Goal: Transaction & Acquisition: Book appointment/travel/reservation

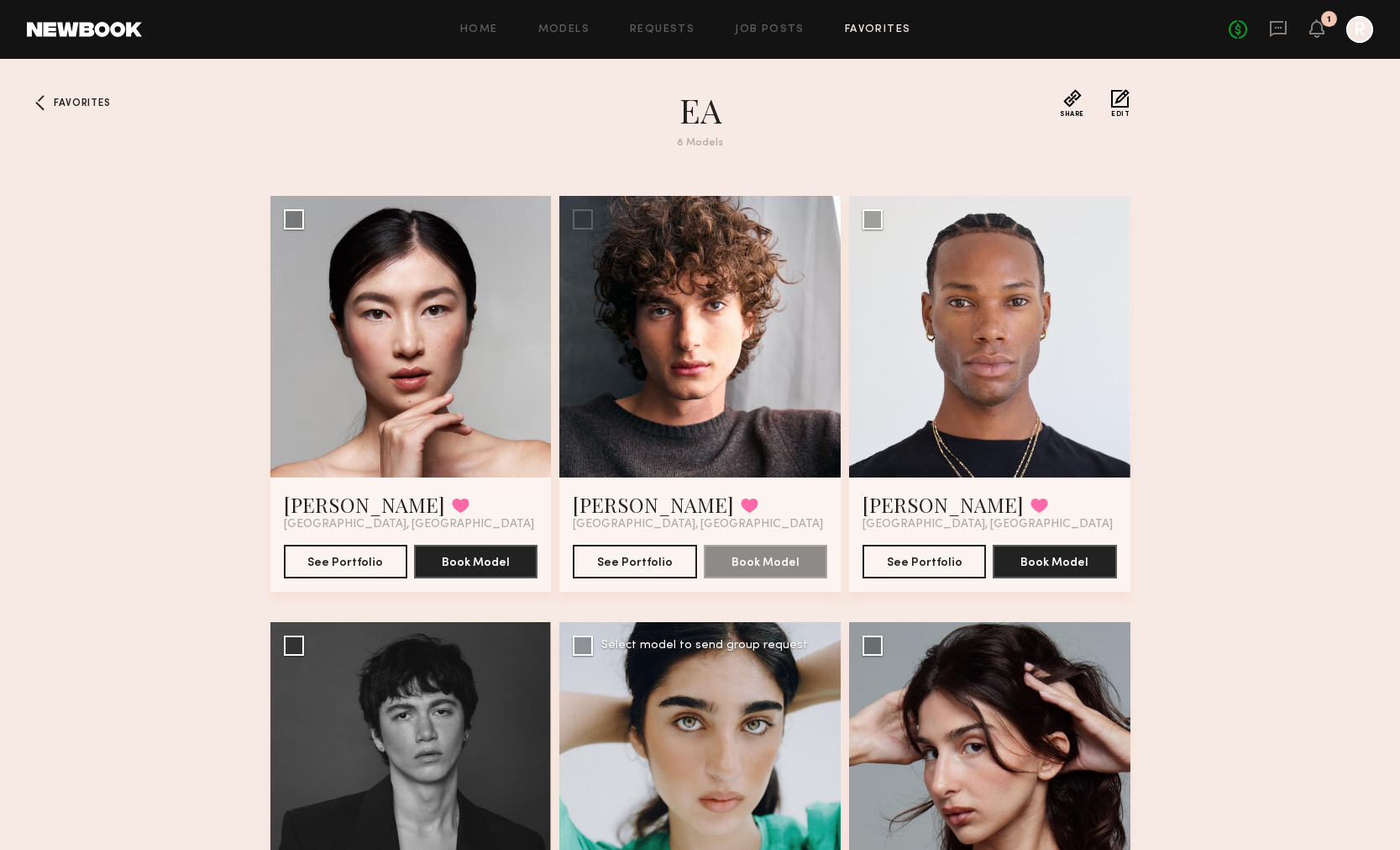
scroll to position [452, 0]
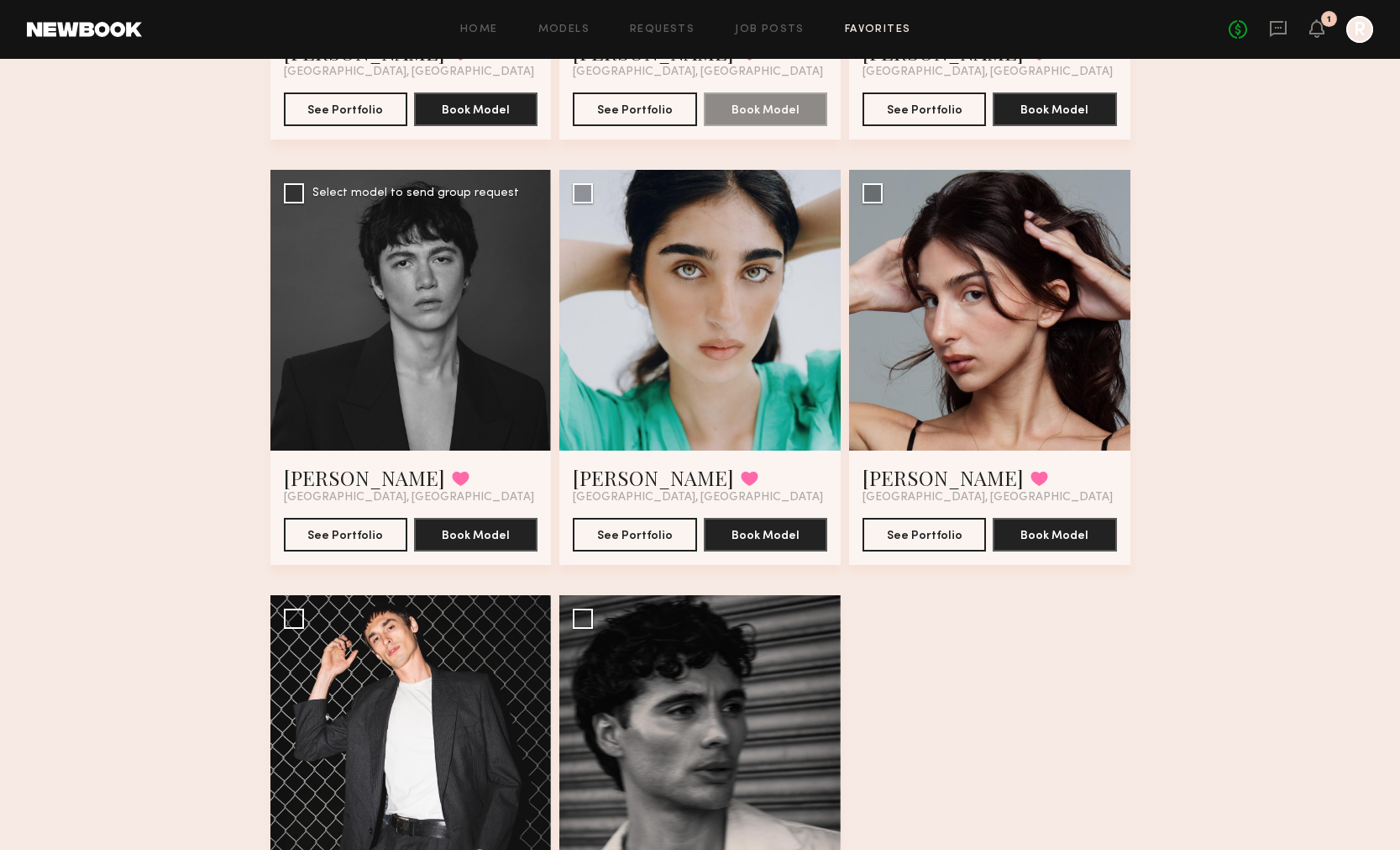
click at [336, 357] on div at bounding box center [411, 310] width 282 height 282
click at [328, 541] on button "See Portfolio" at bounding box center [345, 534] width 124 height 34
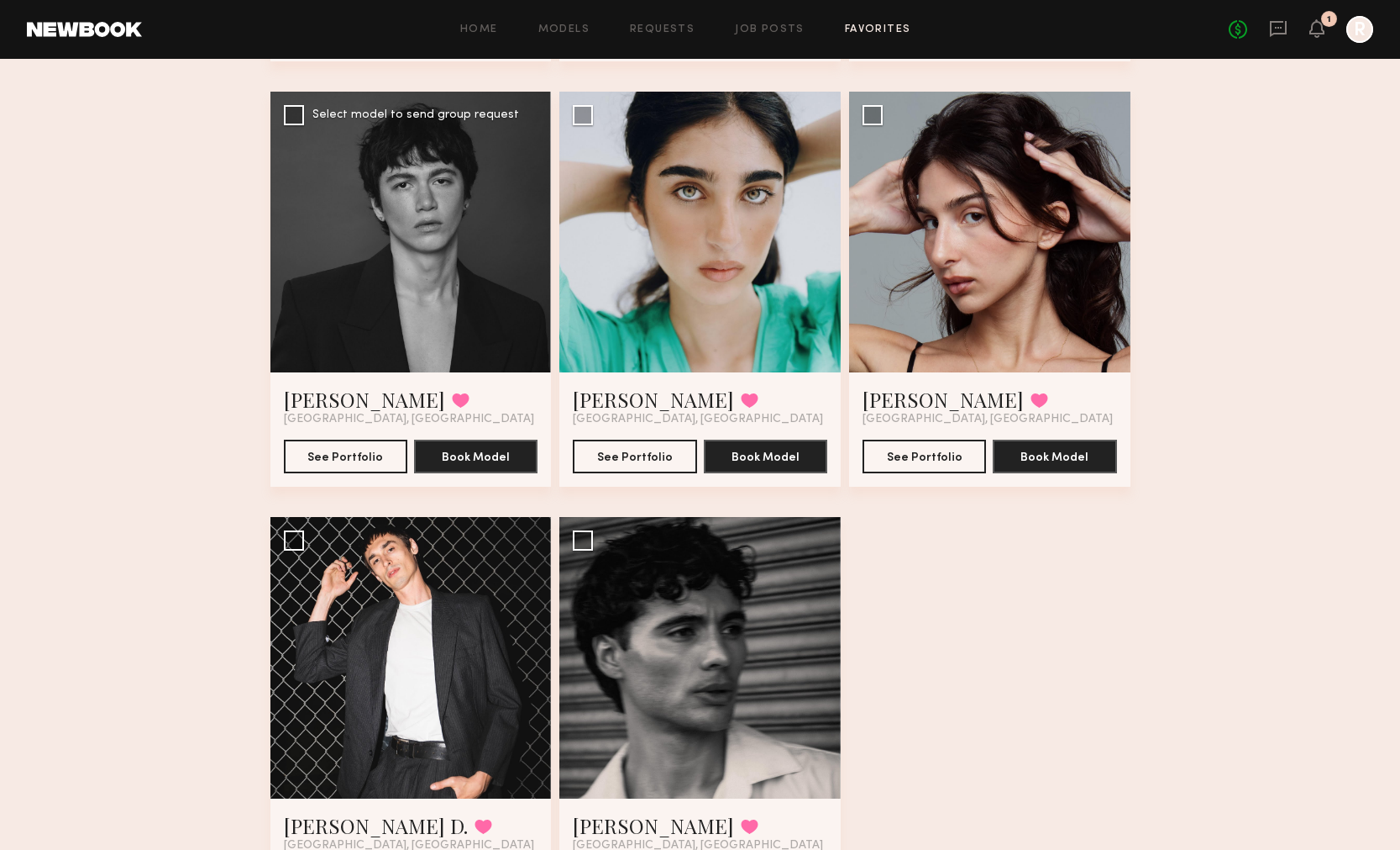
scroll to position [532, 0]
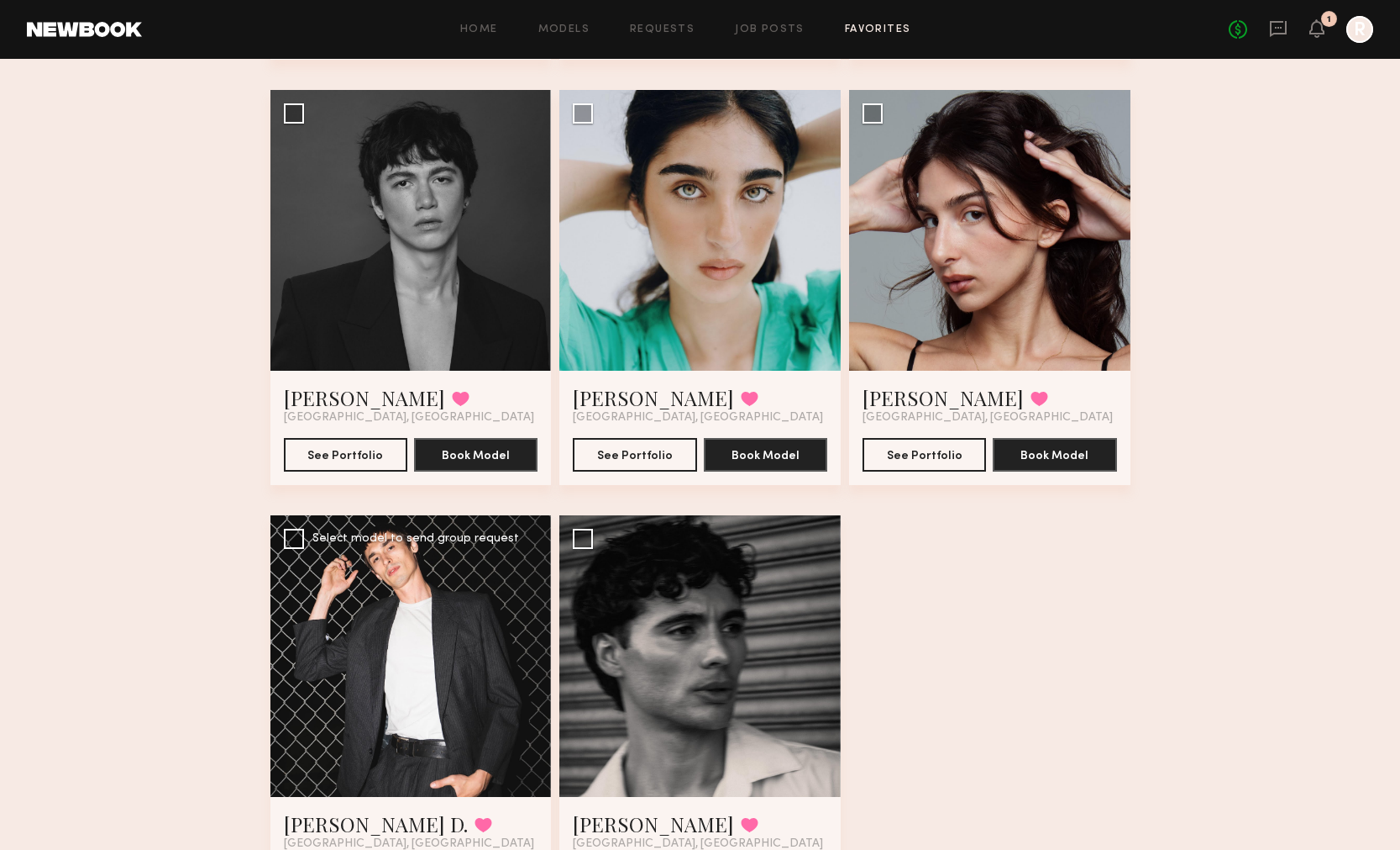
click at [485, 638] on div at bounding box center [411, 655] width 282 height 282
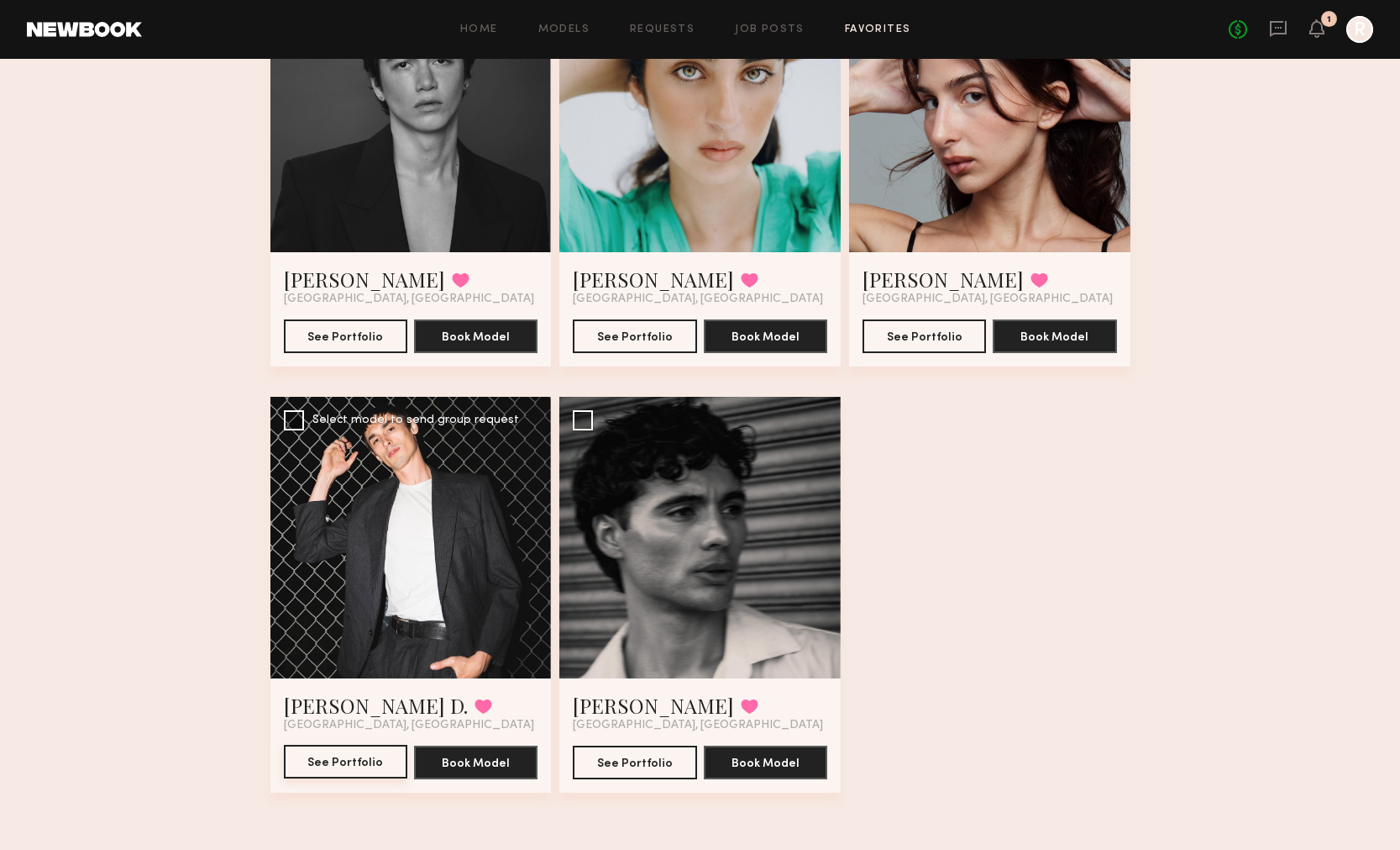
scroll to position [650, 0]
click at [367, 745] on button "See Portfolio" at bounding box center [345, 761] width 124 height 34
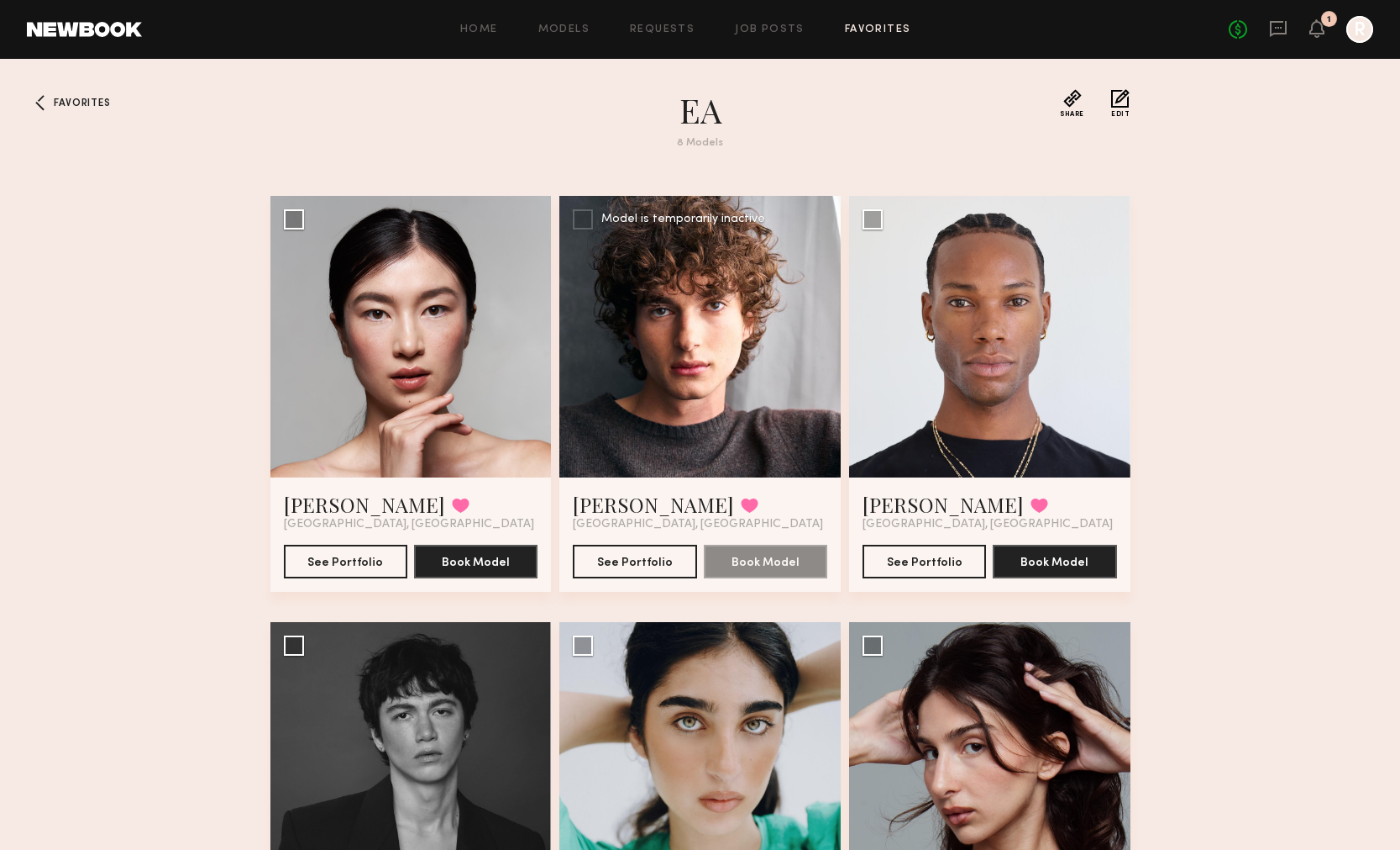
scroll to position [0, 0]
click at [649, 556] on button "See Portfolio" at bounding box center [634, 560] width 124 height 34
click at [368, 559] on button "See Portfolio" at bounding box center [345, 560] width 124 height 34
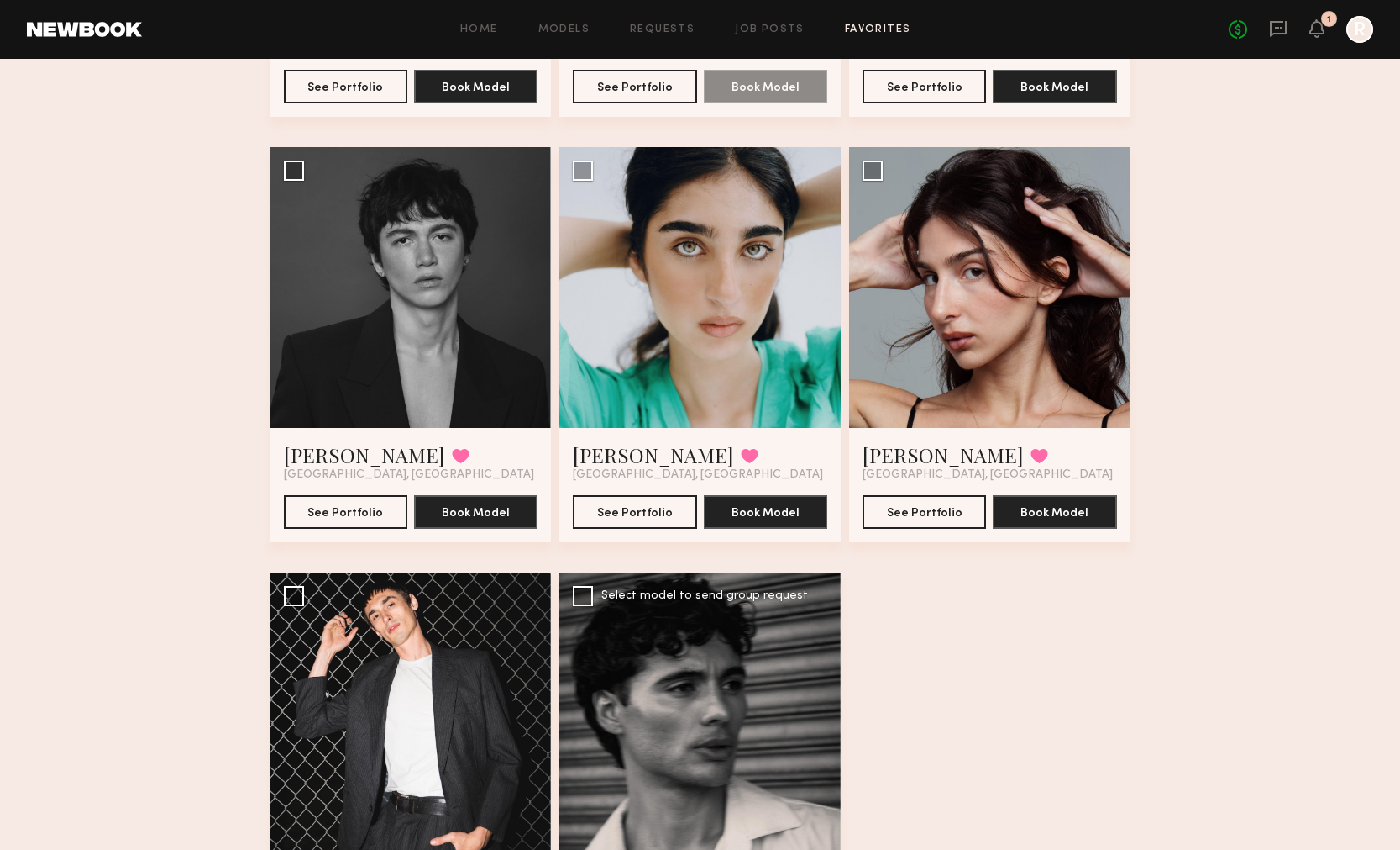
scroll to position [482, 0]
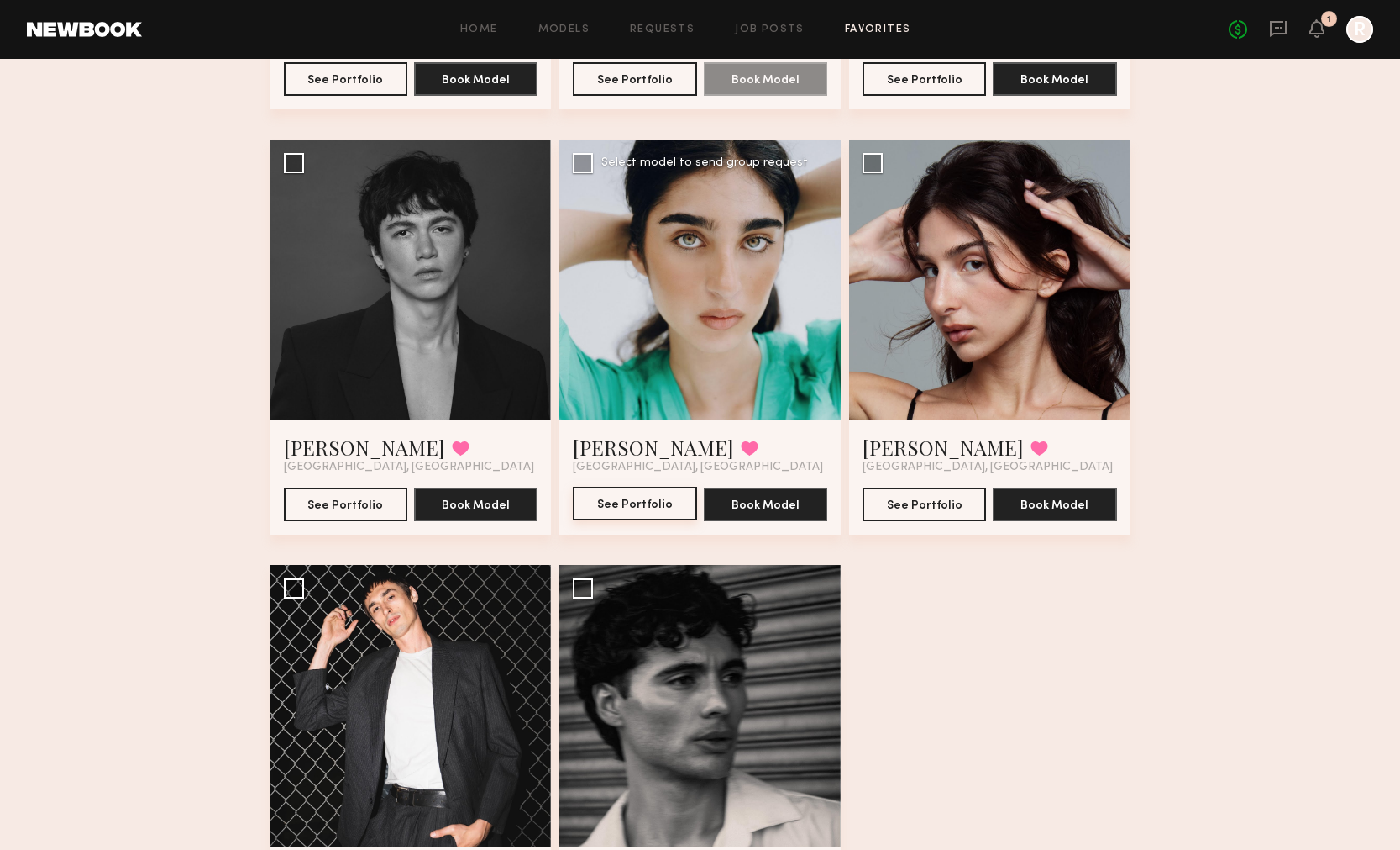
click at [664, 500] on button "See Portfolio" at bounding box center [634, 503] width 124 height 34
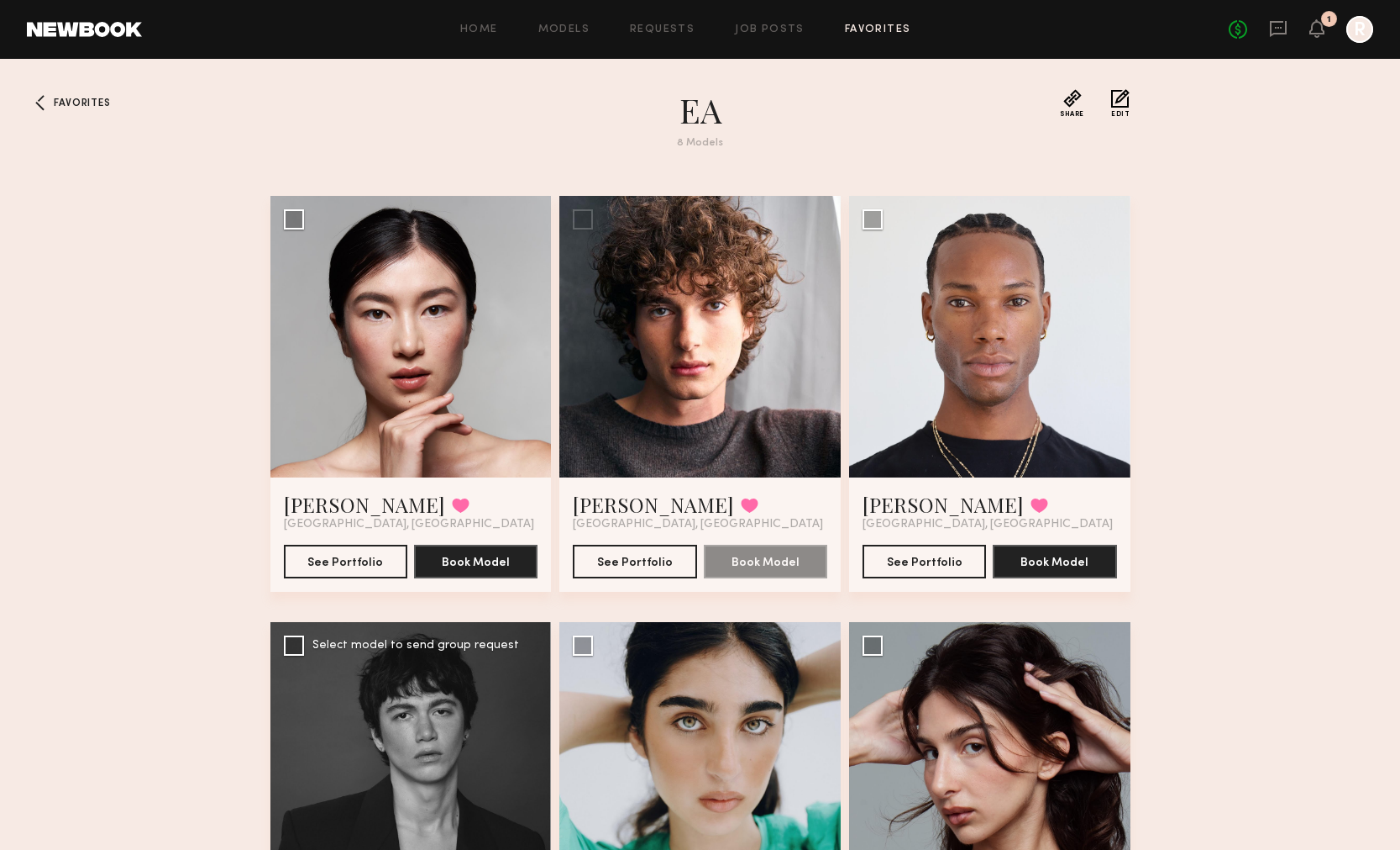
scroll to position [0, 0]
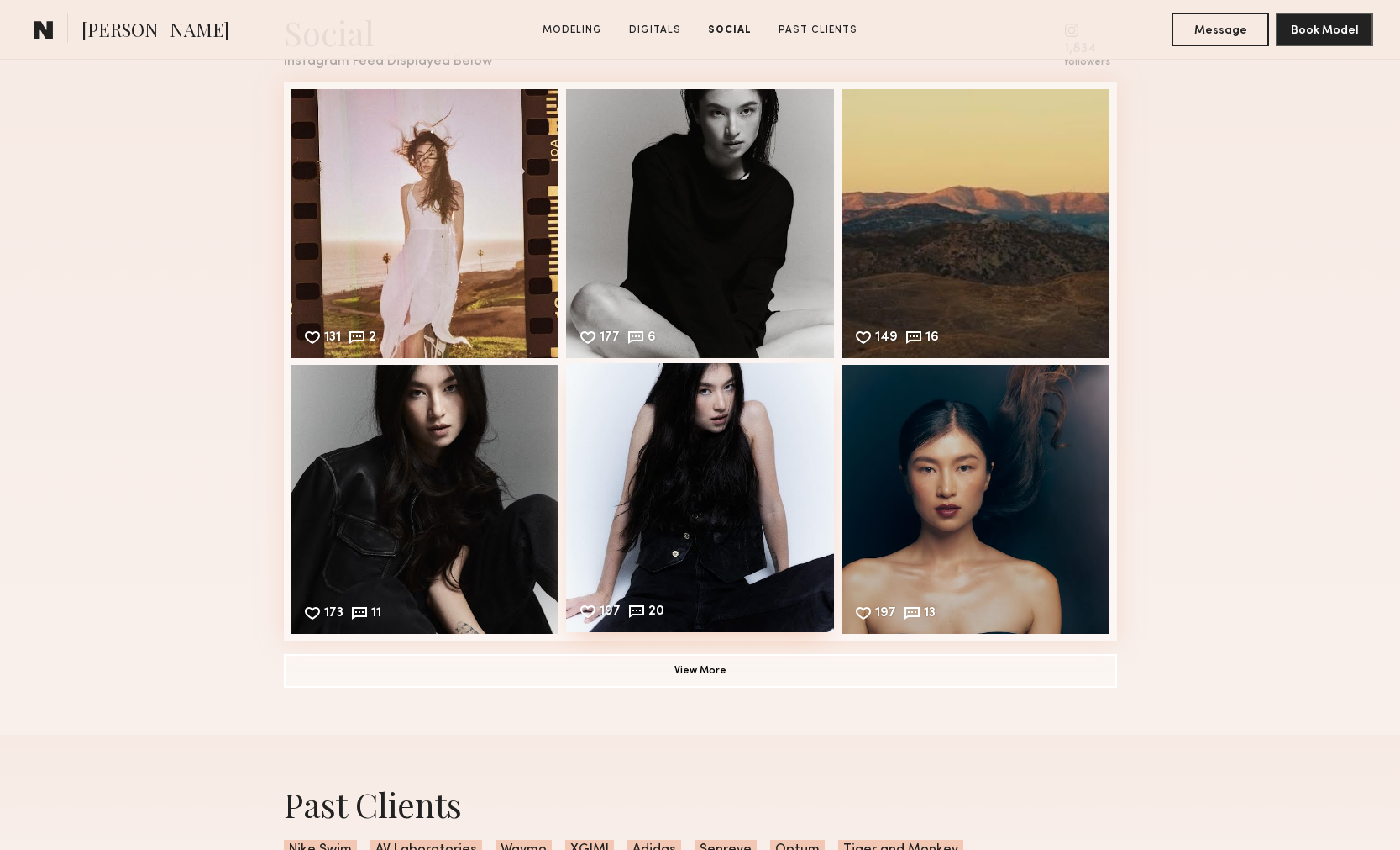
scroll to position [2422, 0]
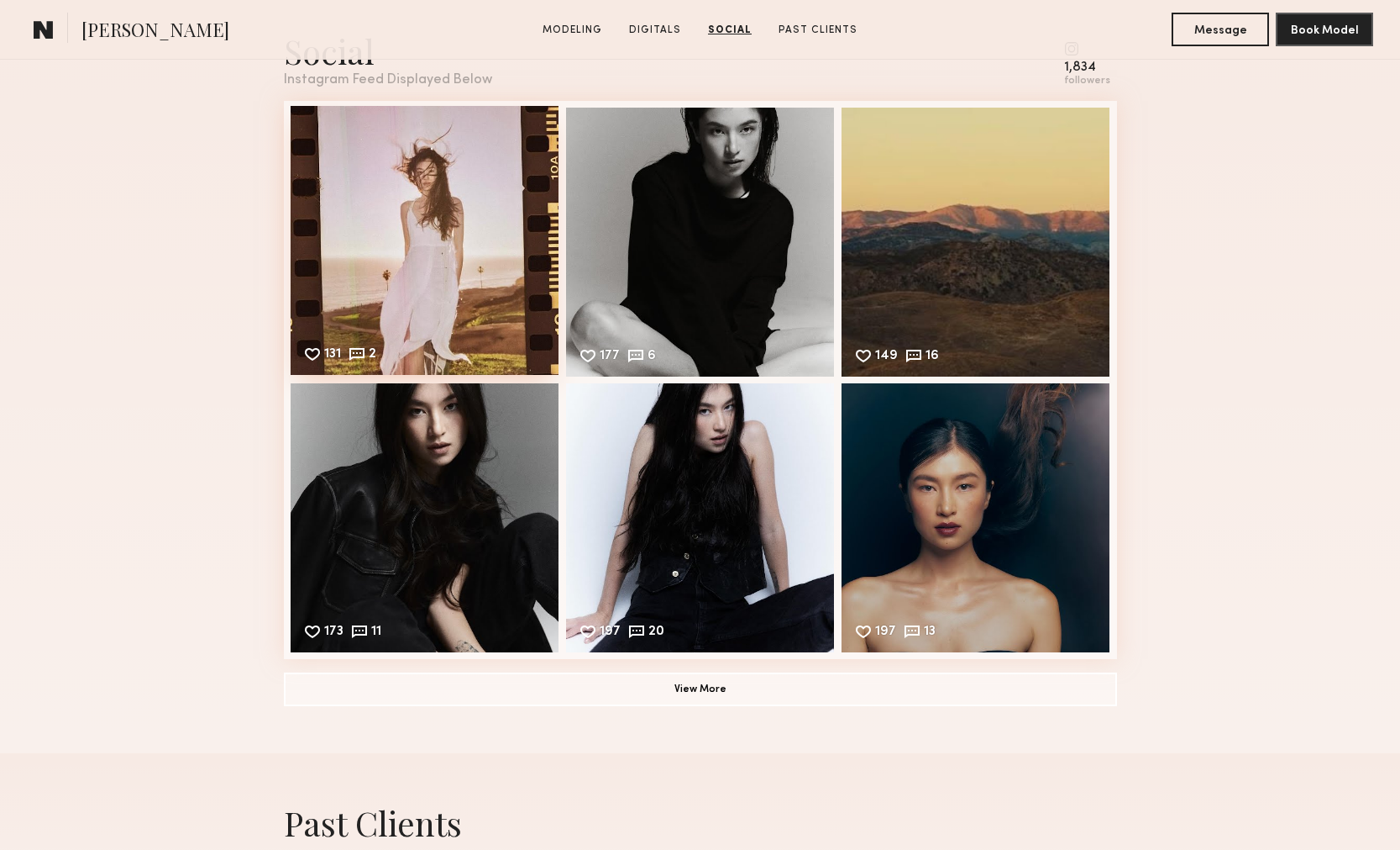
click at [484, 233] on div "131 2 Likes & comments displayed to show model’s engagement" at bounding box center [425, 240] width 269 height 269
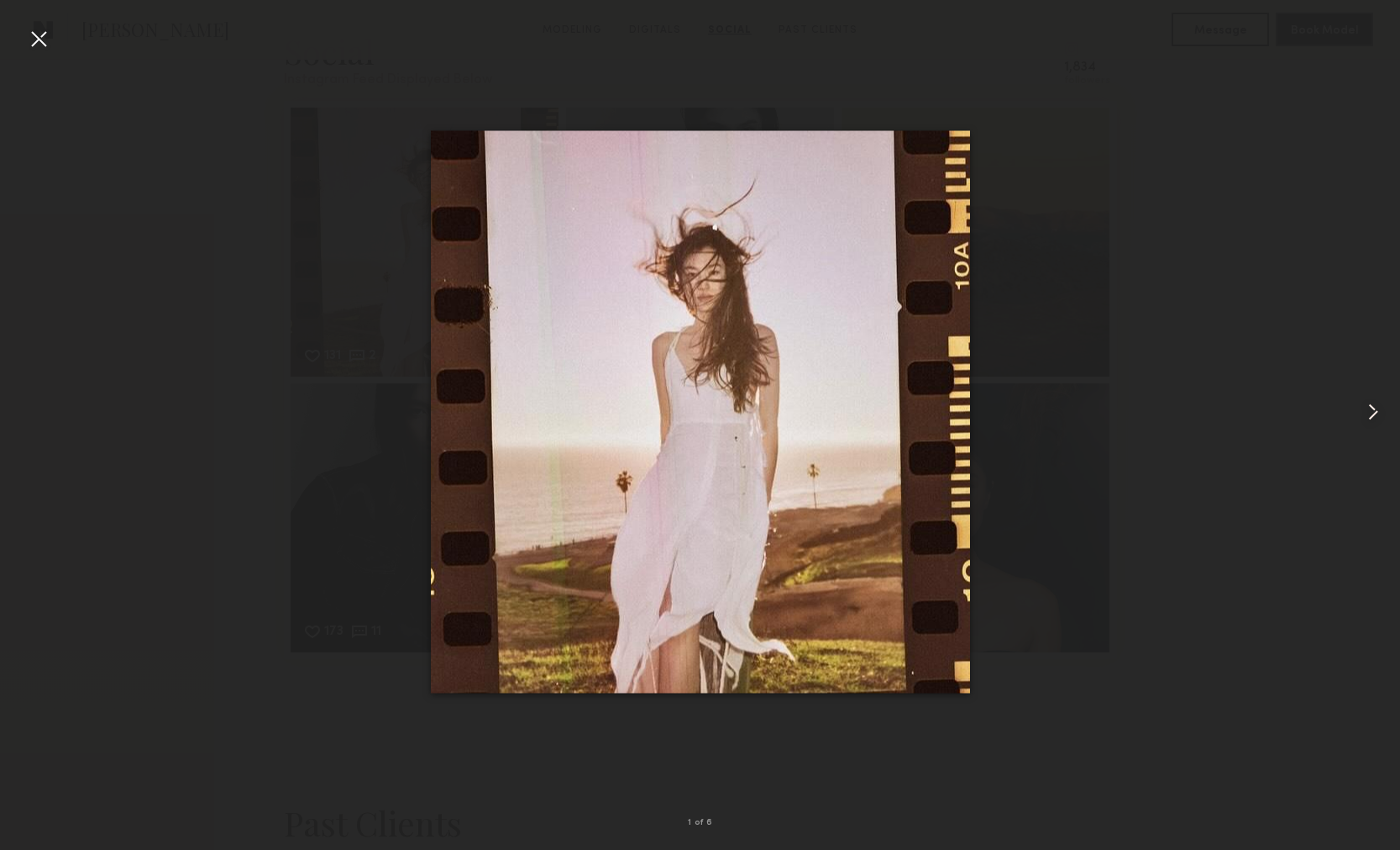
click at [1380, 415] on common-icon at bounding box center [1373, 411] width 27 height 27
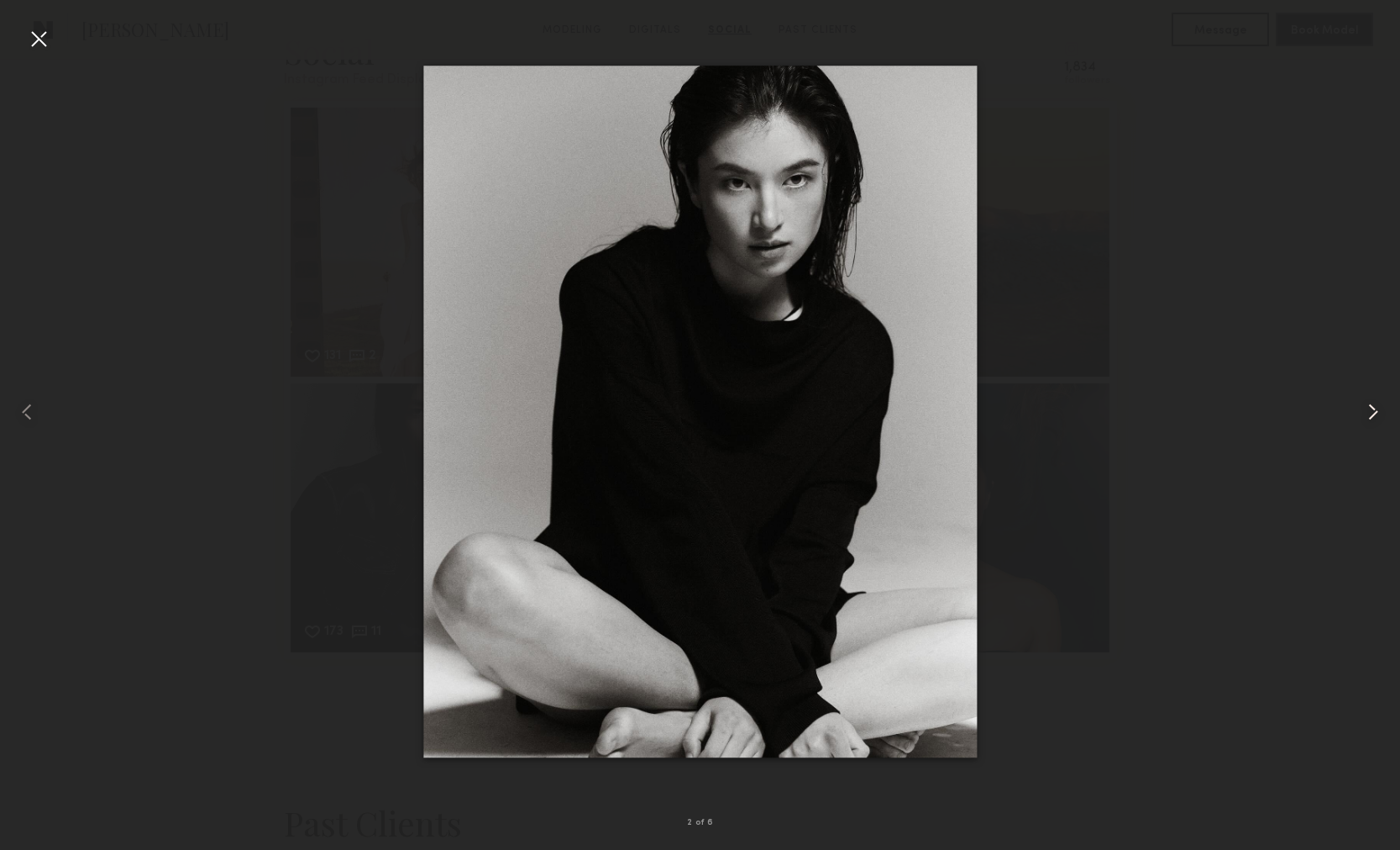
click at [1380, 415] on common-icon at bounding box center [1373, 411] width 27 height 27
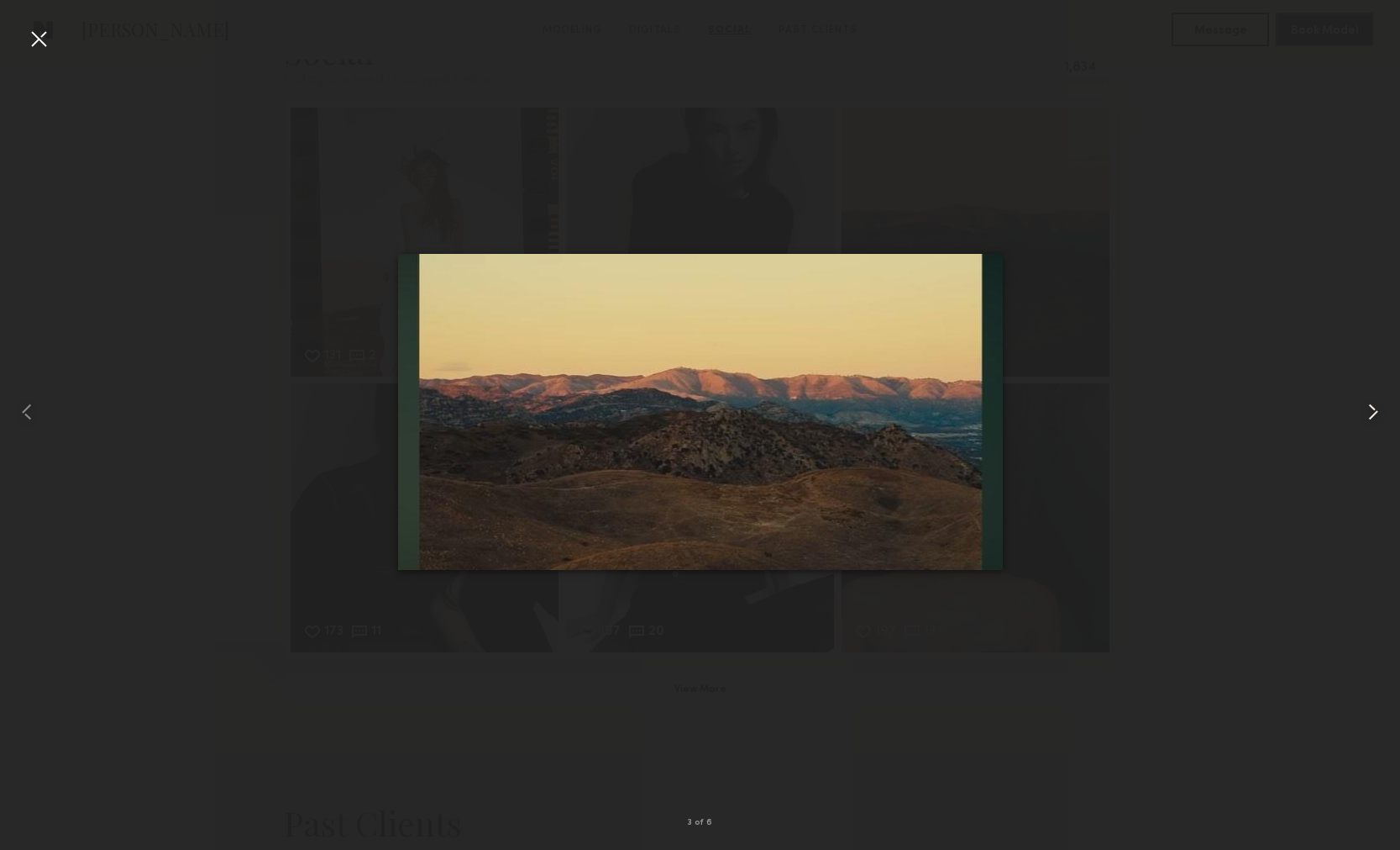
click at [1380, 415] on common-icon at bounding box center [1373, 411] width 27 height 27
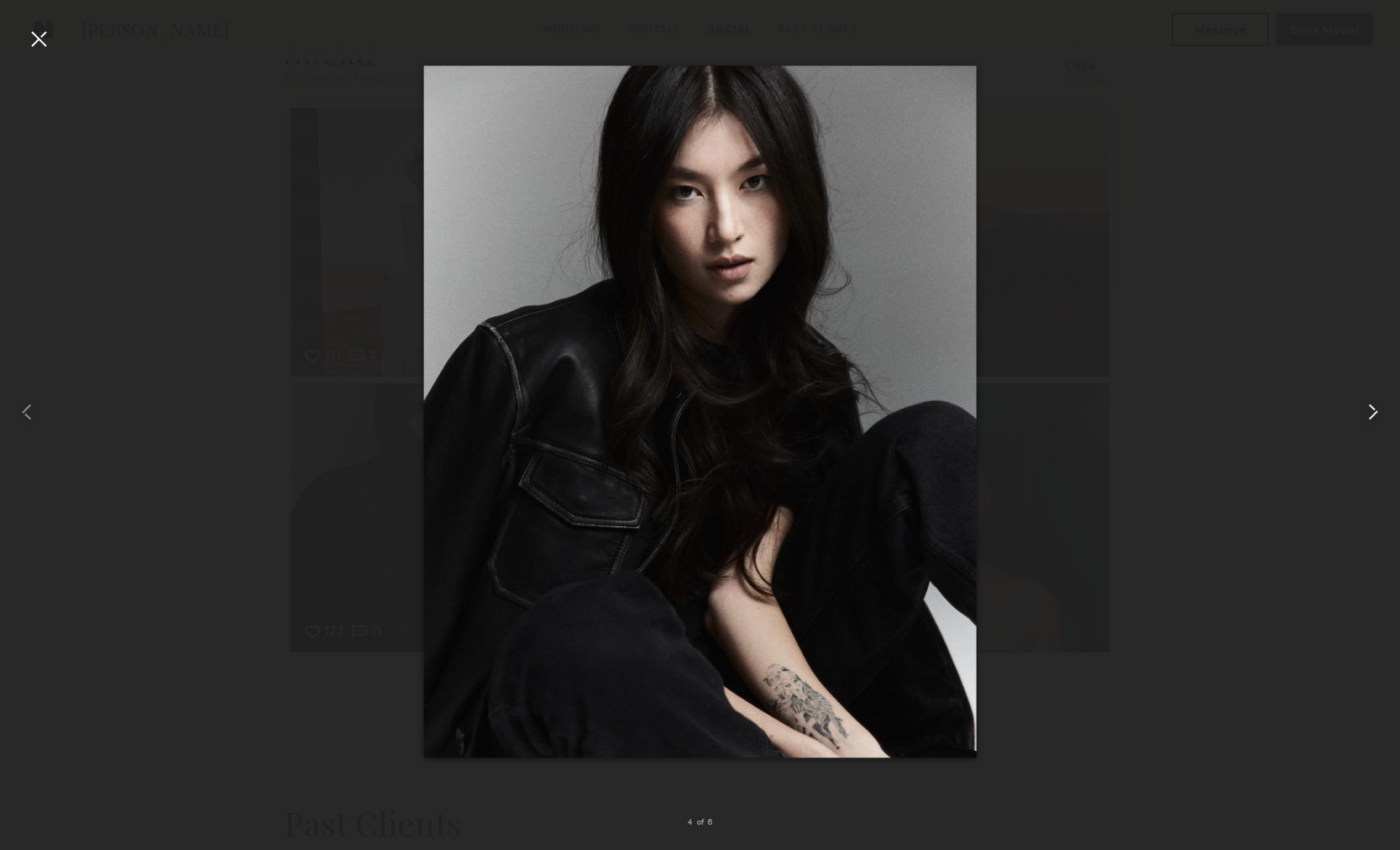
click at [1381, 415] on common-icon at bounding box center [1373, 411] width 27 height 27
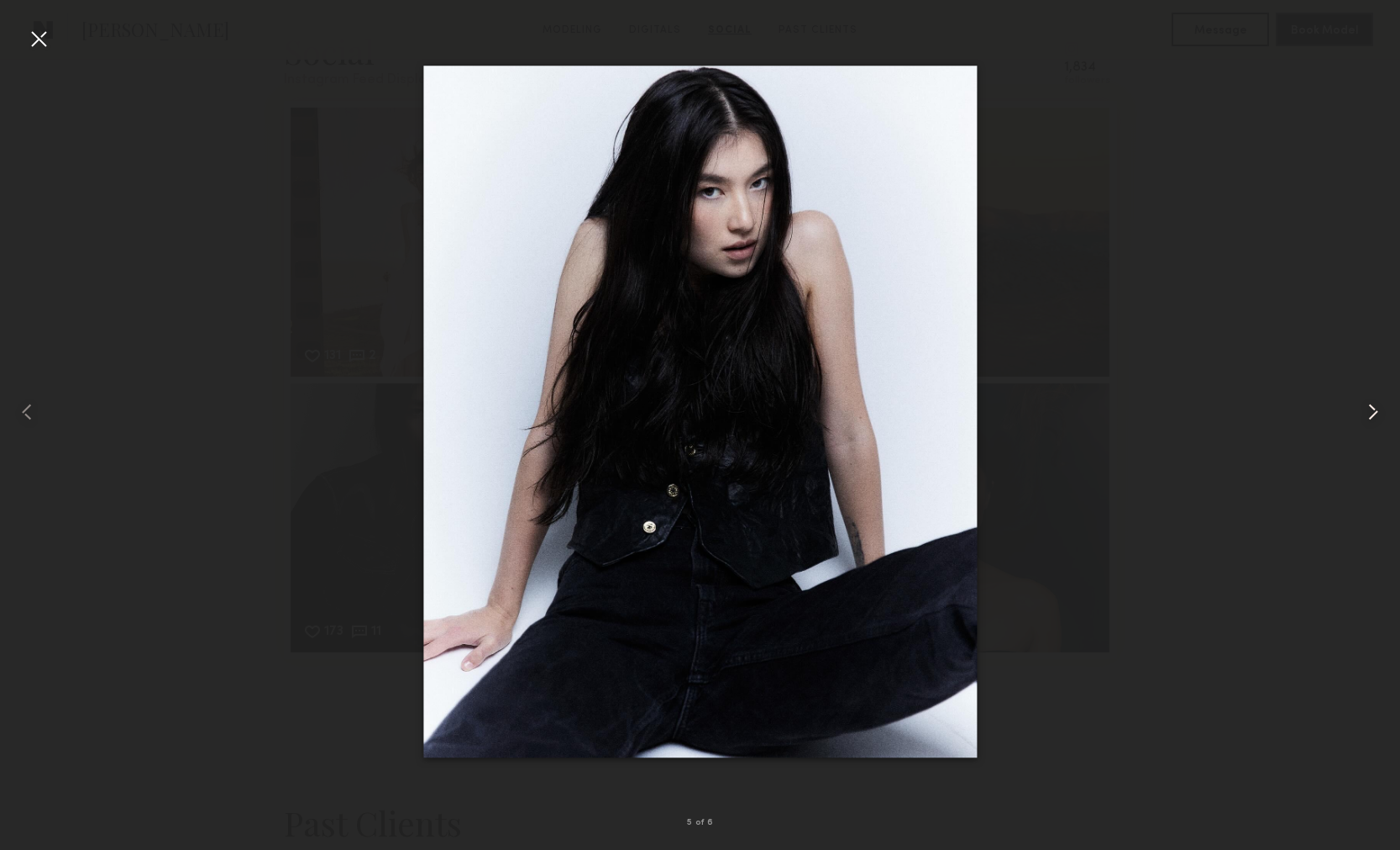
click at [1382, 415] on common-icon at bounding box center [1373, 411] width 27 height 27
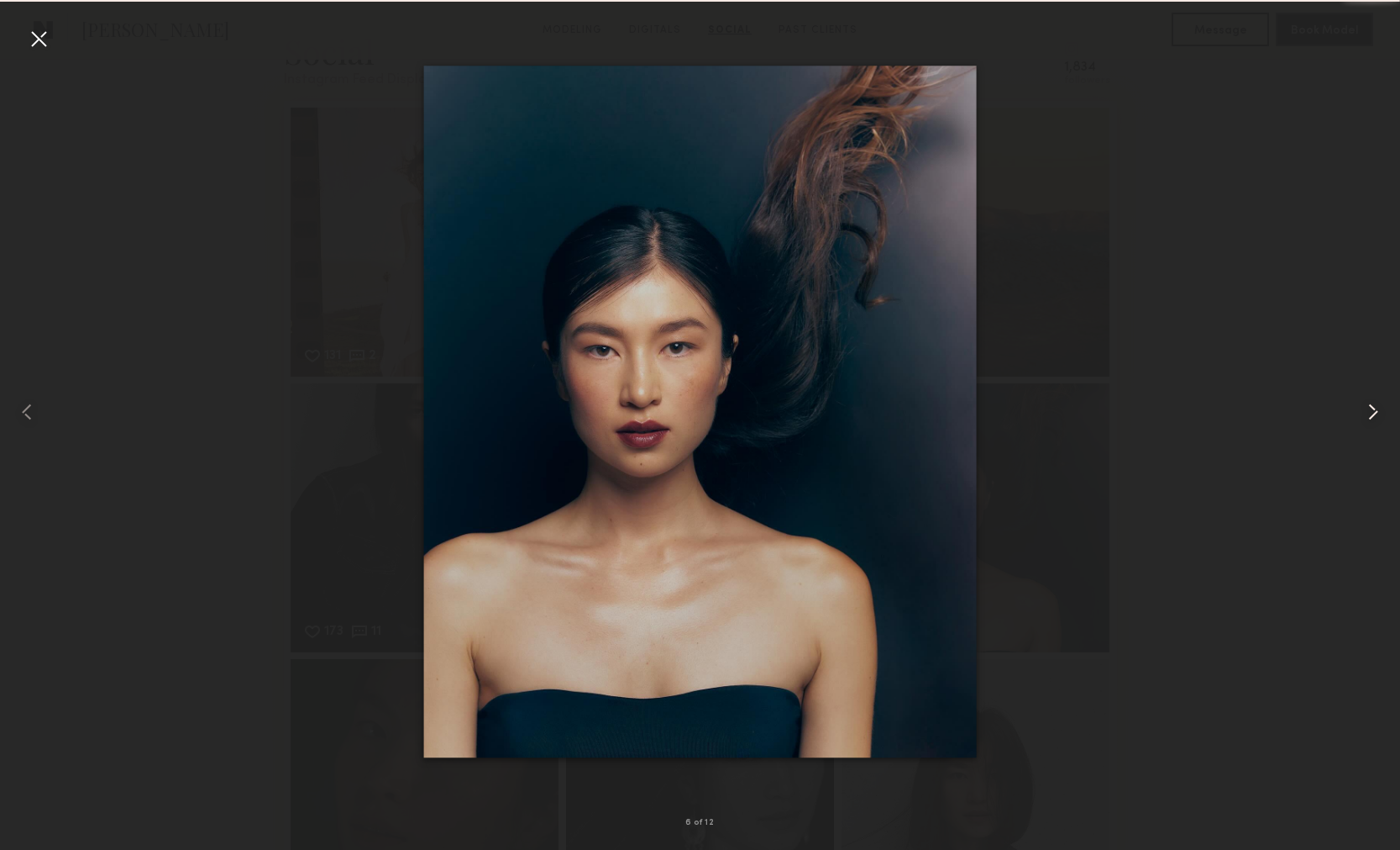
click at [1383, 415] on common-icon at bounding box center [1373, 411] width 27 height 27
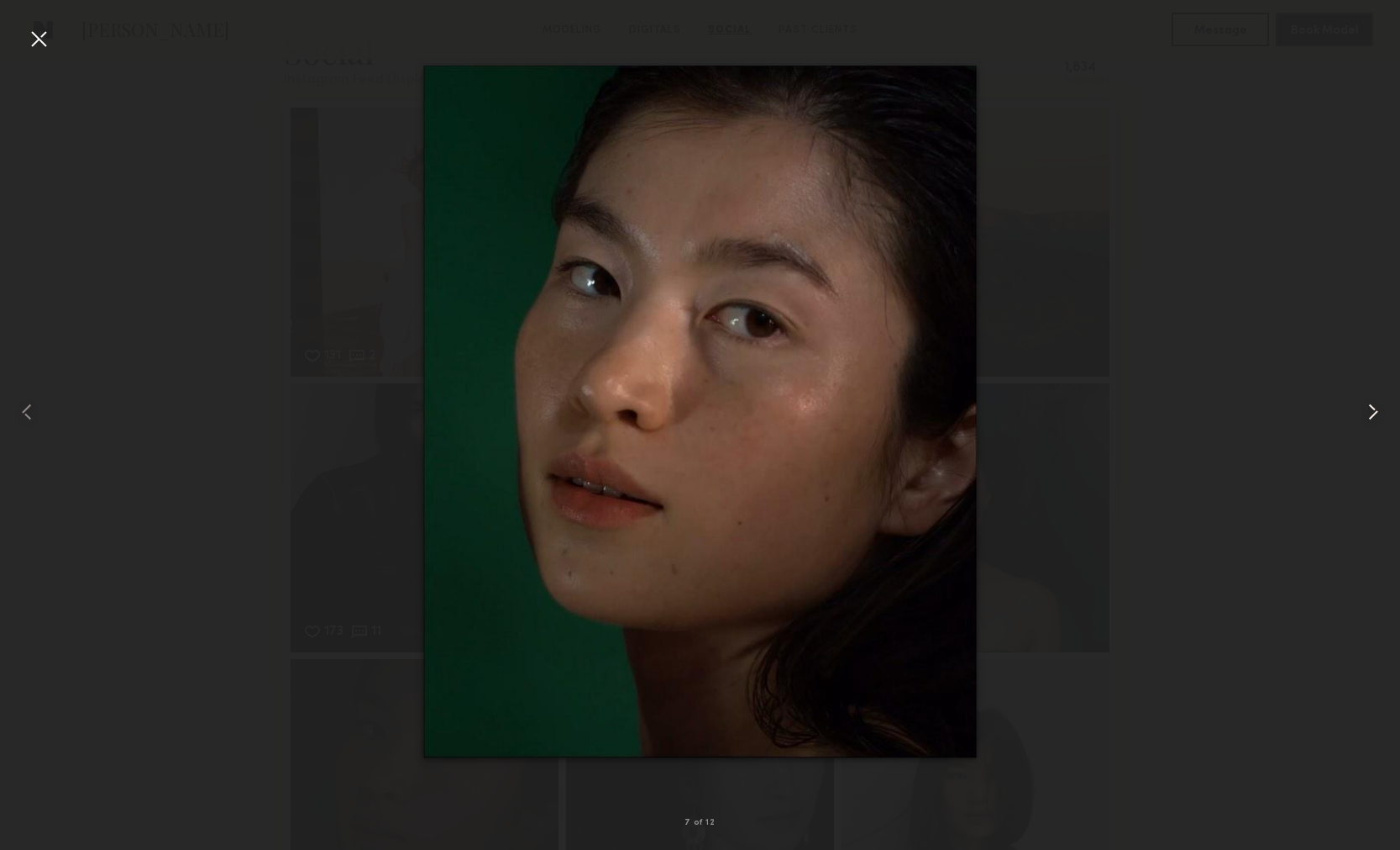
click at [1383, 415] on common-icon at bounding box center [1373, 411] width 27 height 27
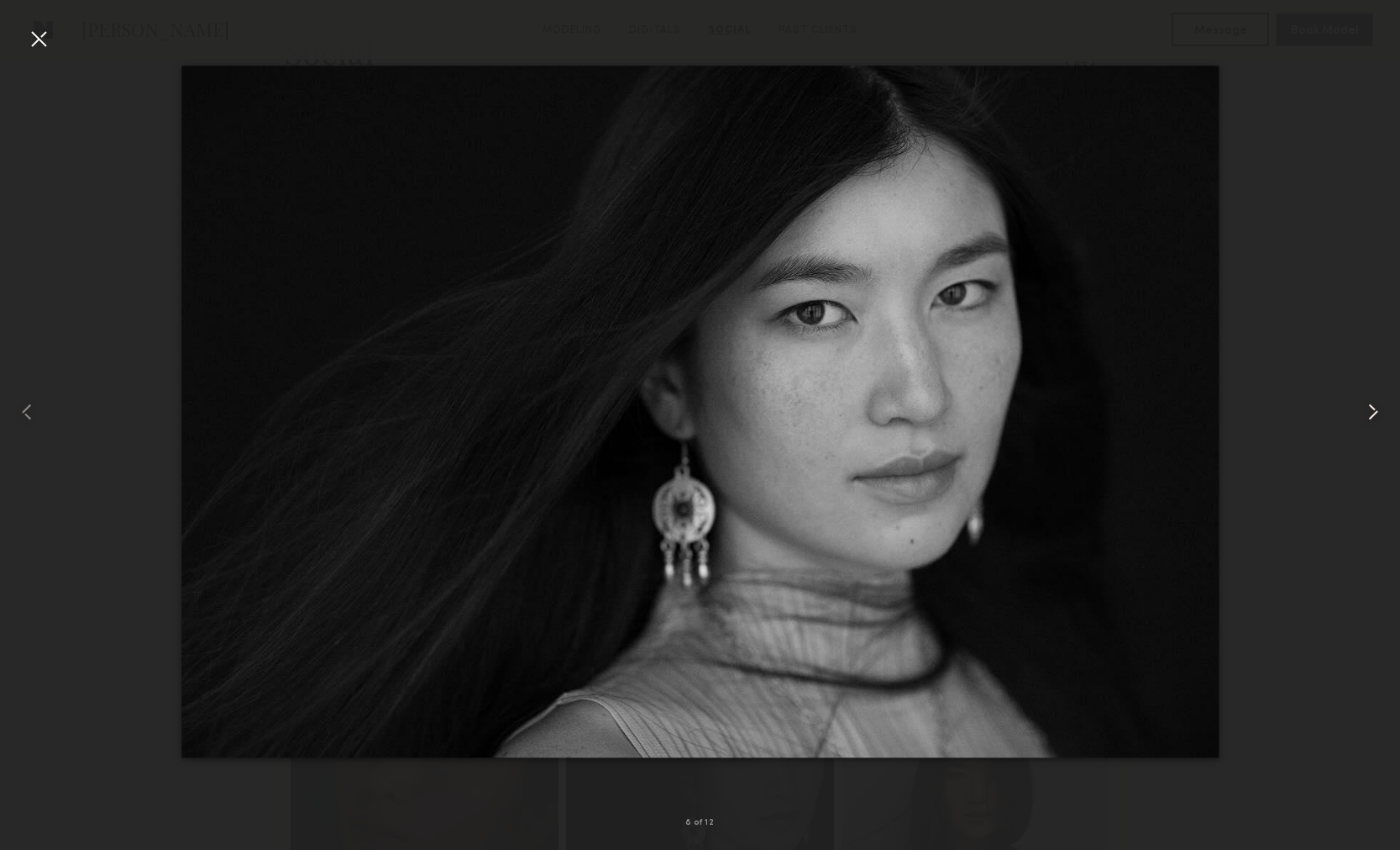
click at [1383, 415] on common-icon at bounding box center [1373, 411] width 27 height 27
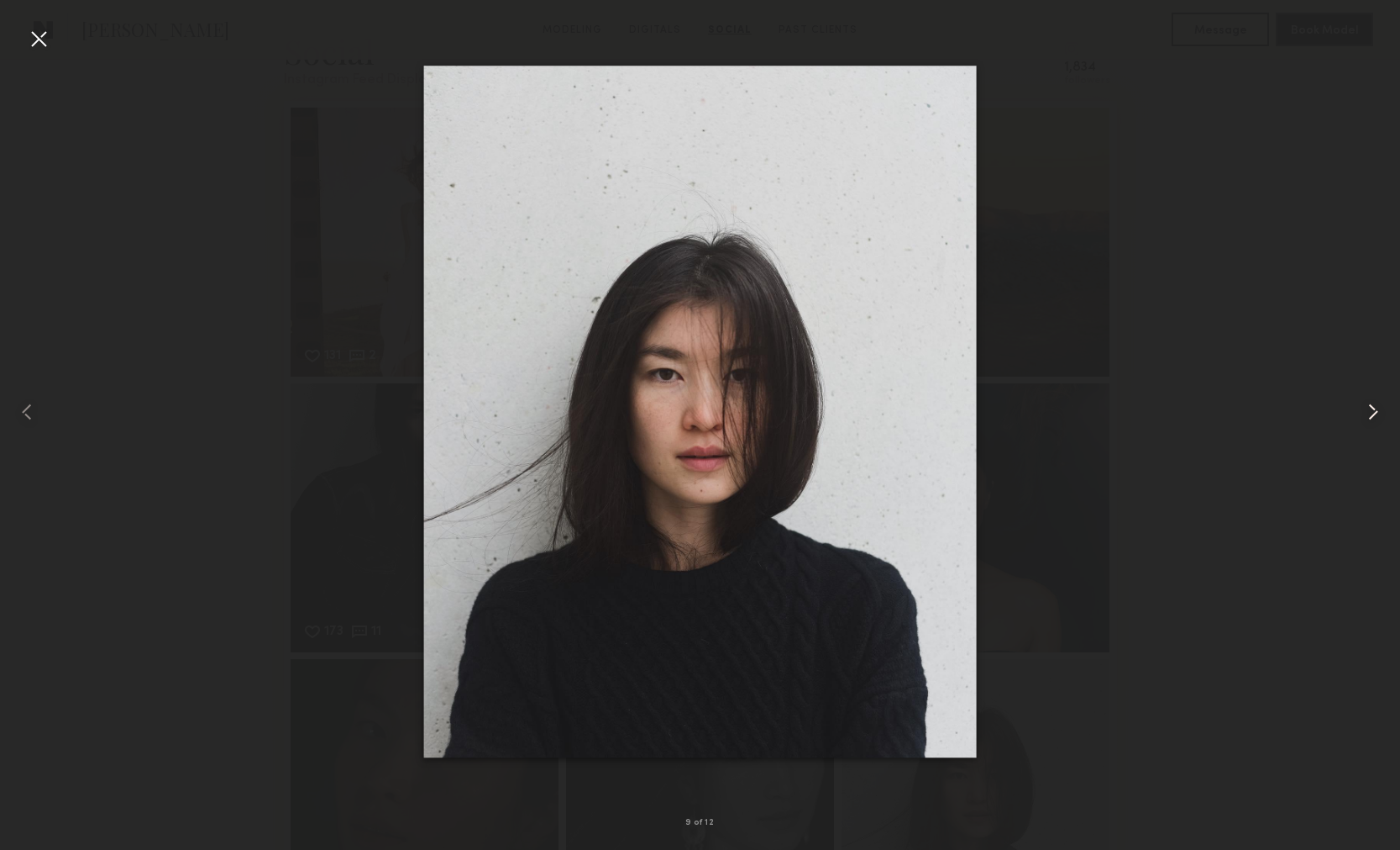
click at [1383, 415] on common-icon at bounding box center [1373, 411] width 27 height 27
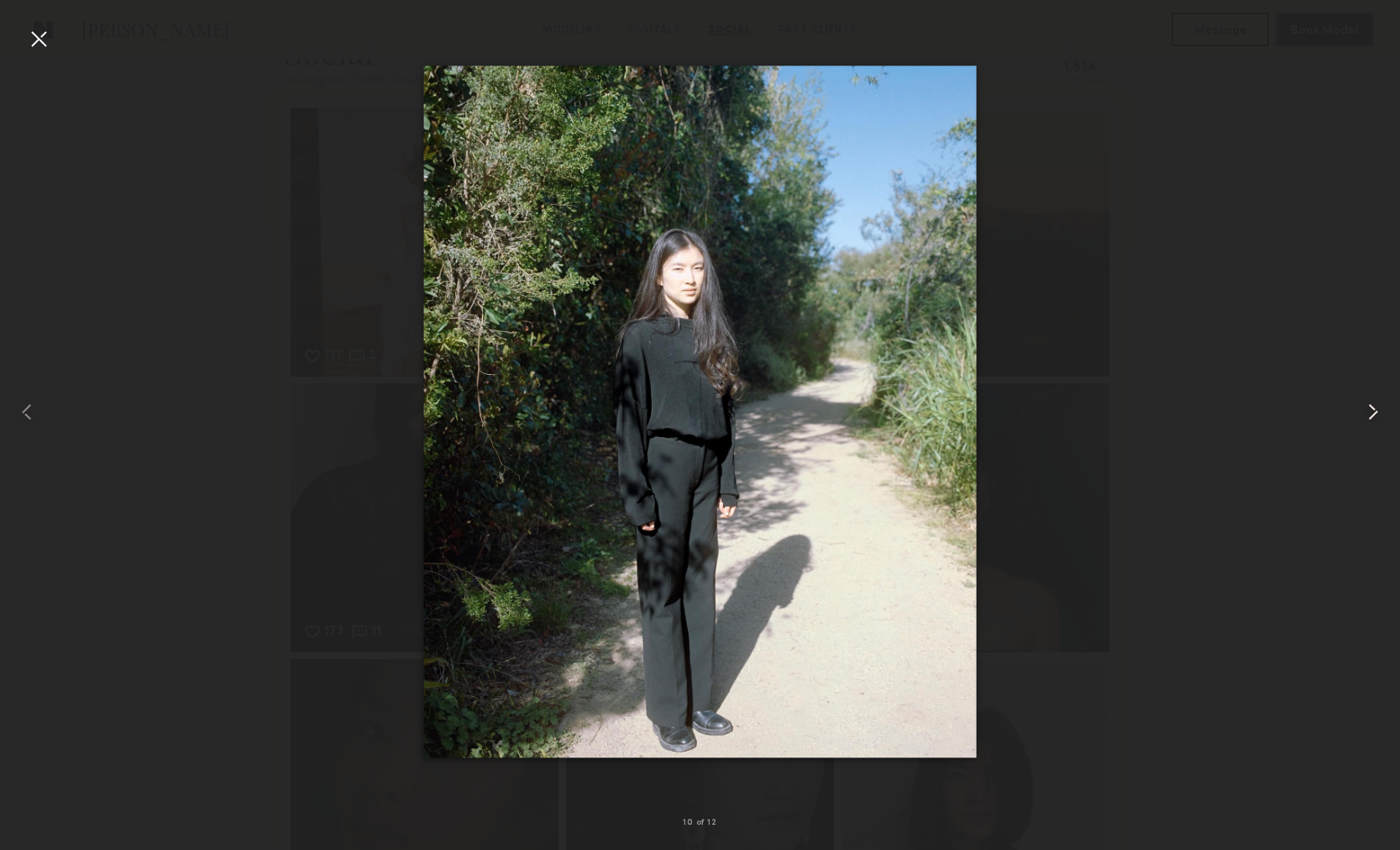
click at [1383, 415] on common-icon at bounding box center [1373, 411] width 27 height 27
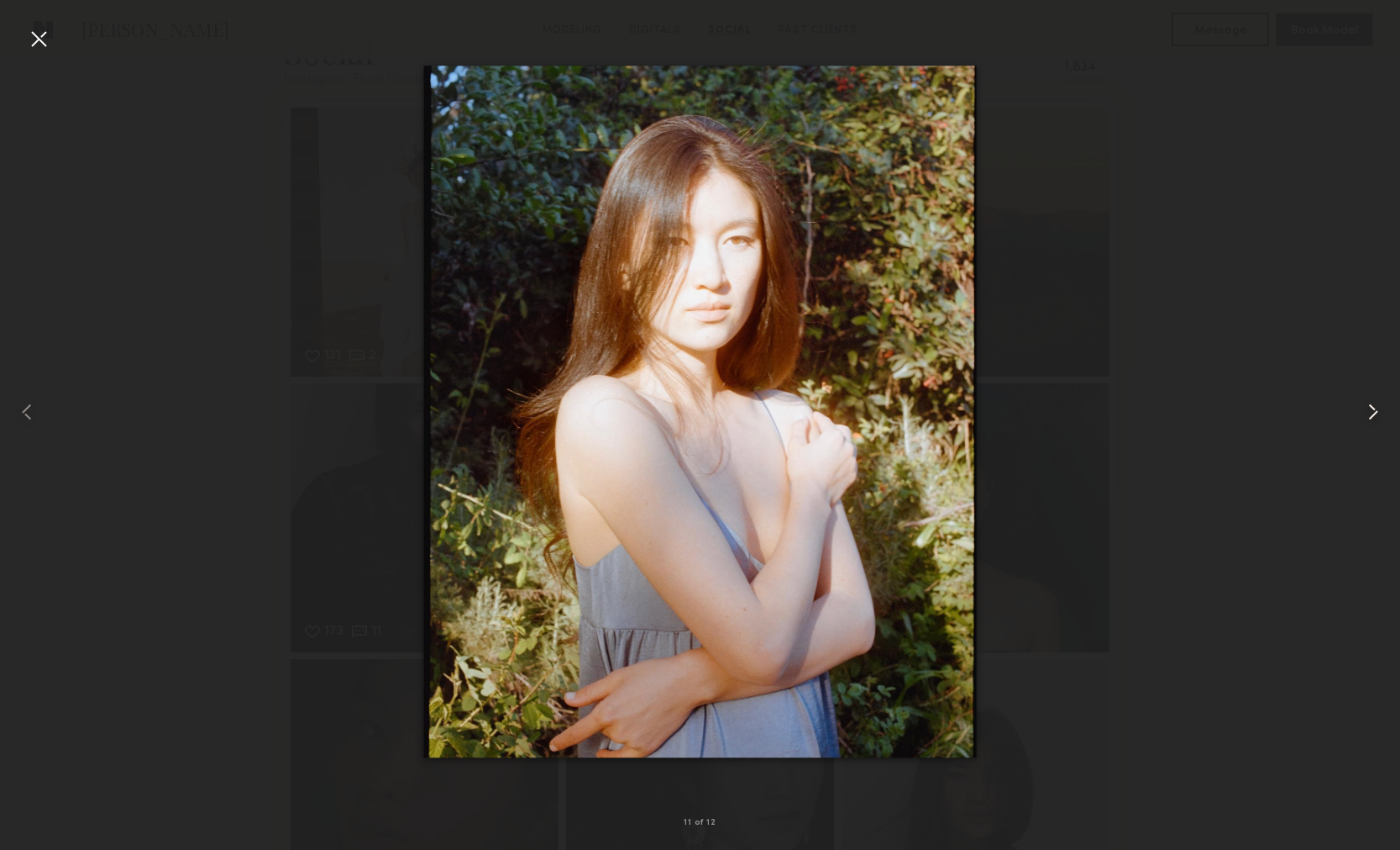
click at [1383, 416] on common-icon at bounding box center [1373, 411] width 27 height 27
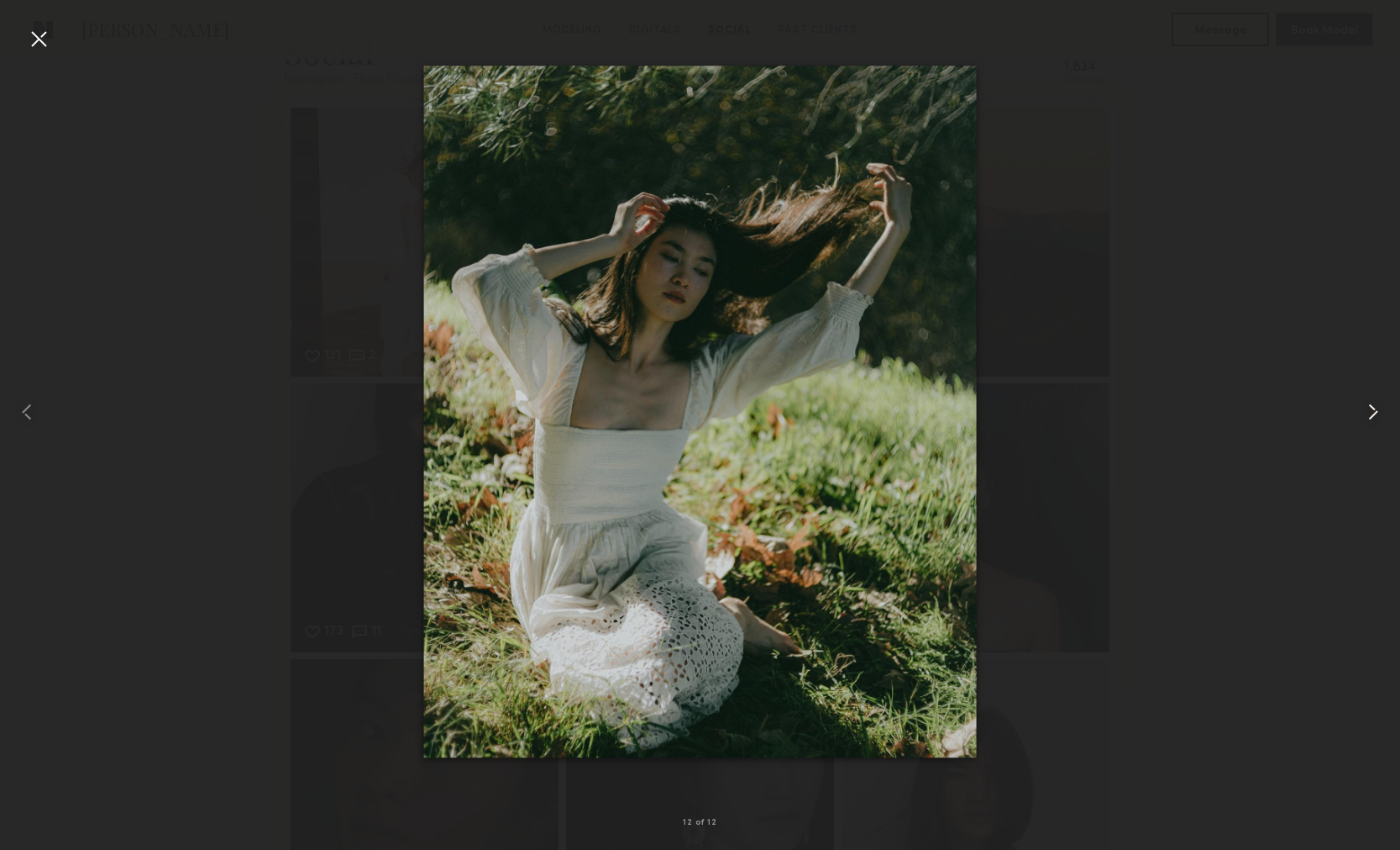
click at [1383, 416] on common-icon at bounding box center [1373, 411] width 27 height 27
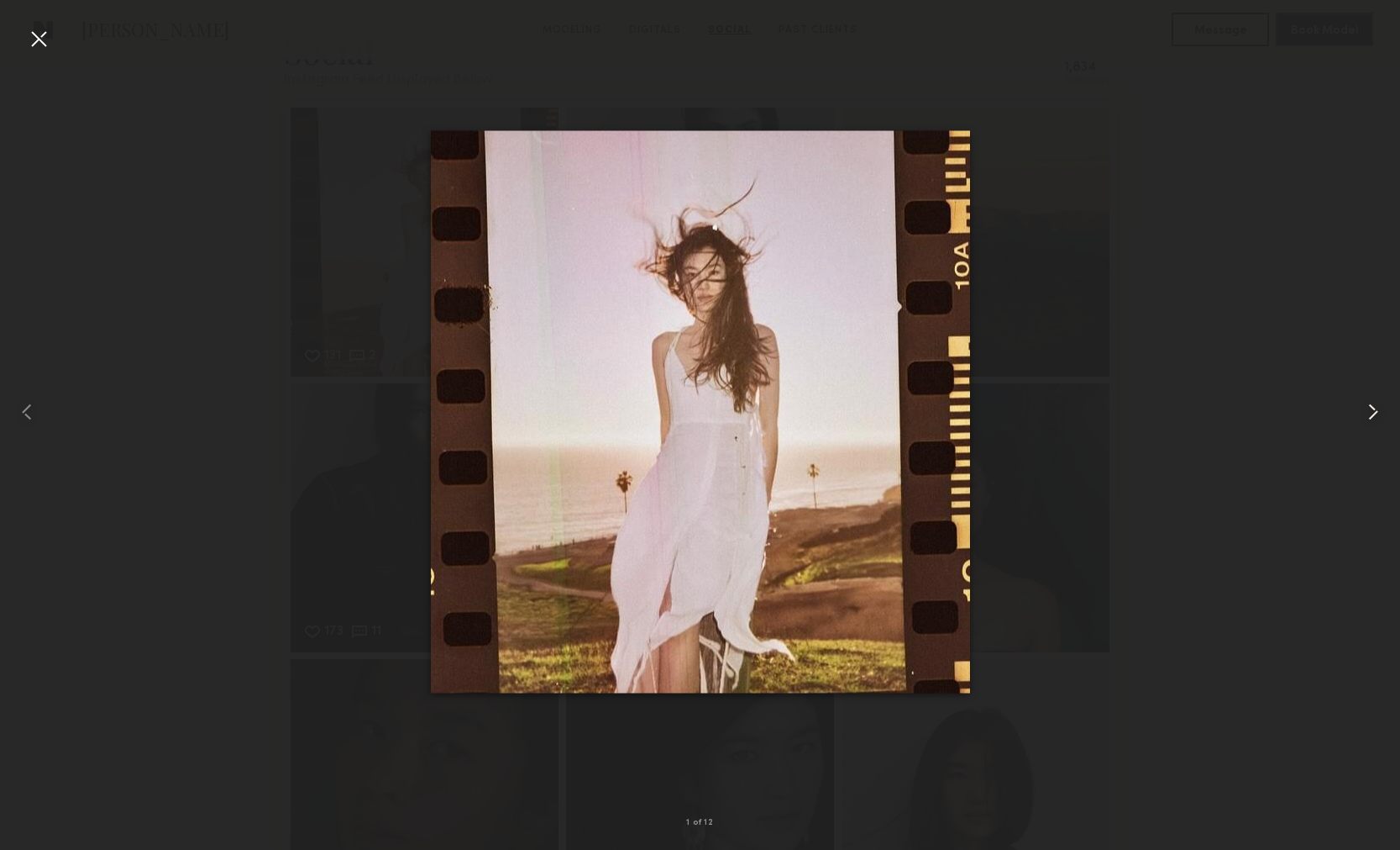
click at [1384, 416] on common-icon at bounding box center [1373, 411] width 27 height 27
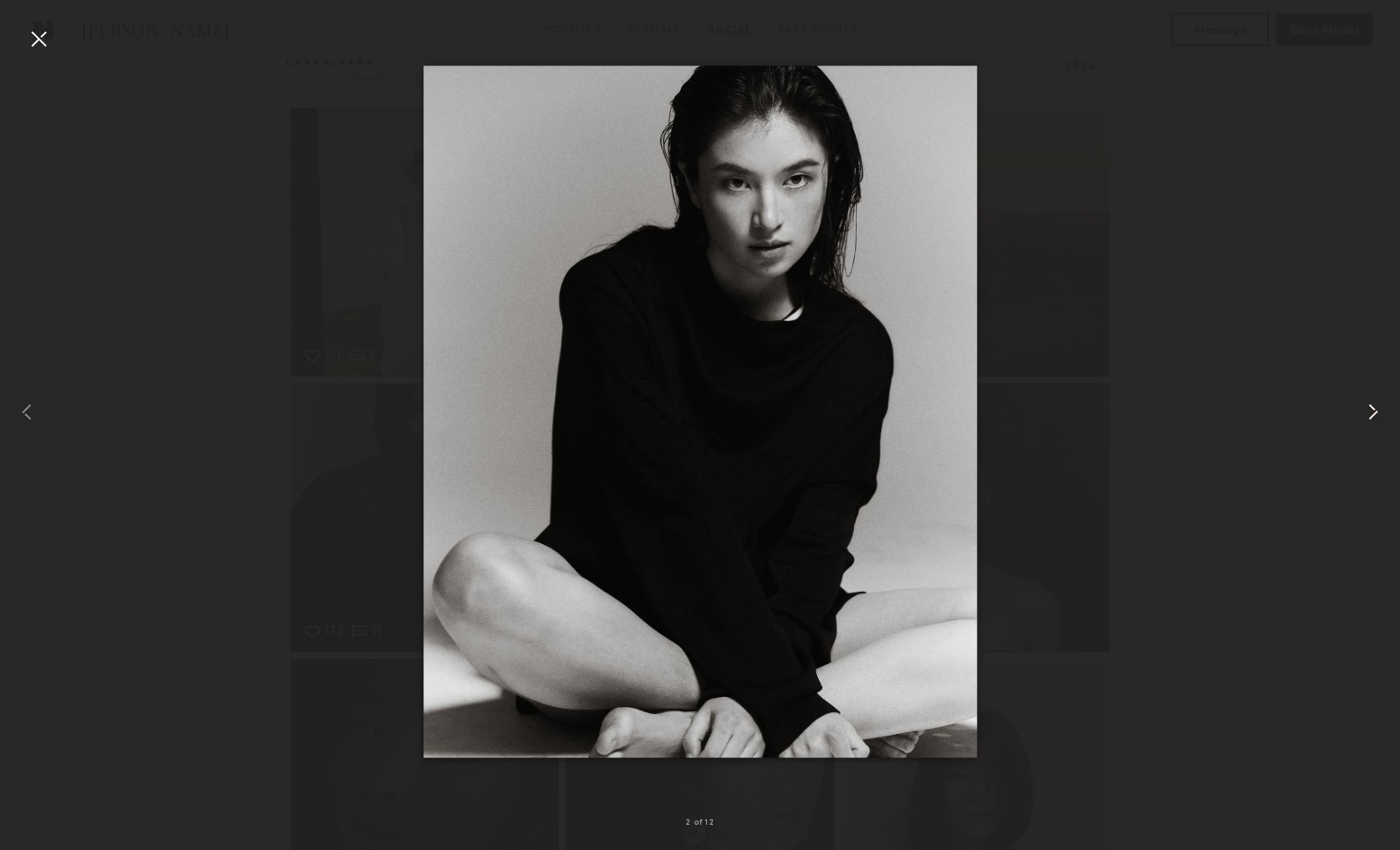
click at [1384, 416] on common-icon at bounding box center [1373, 411] width 27 height 27
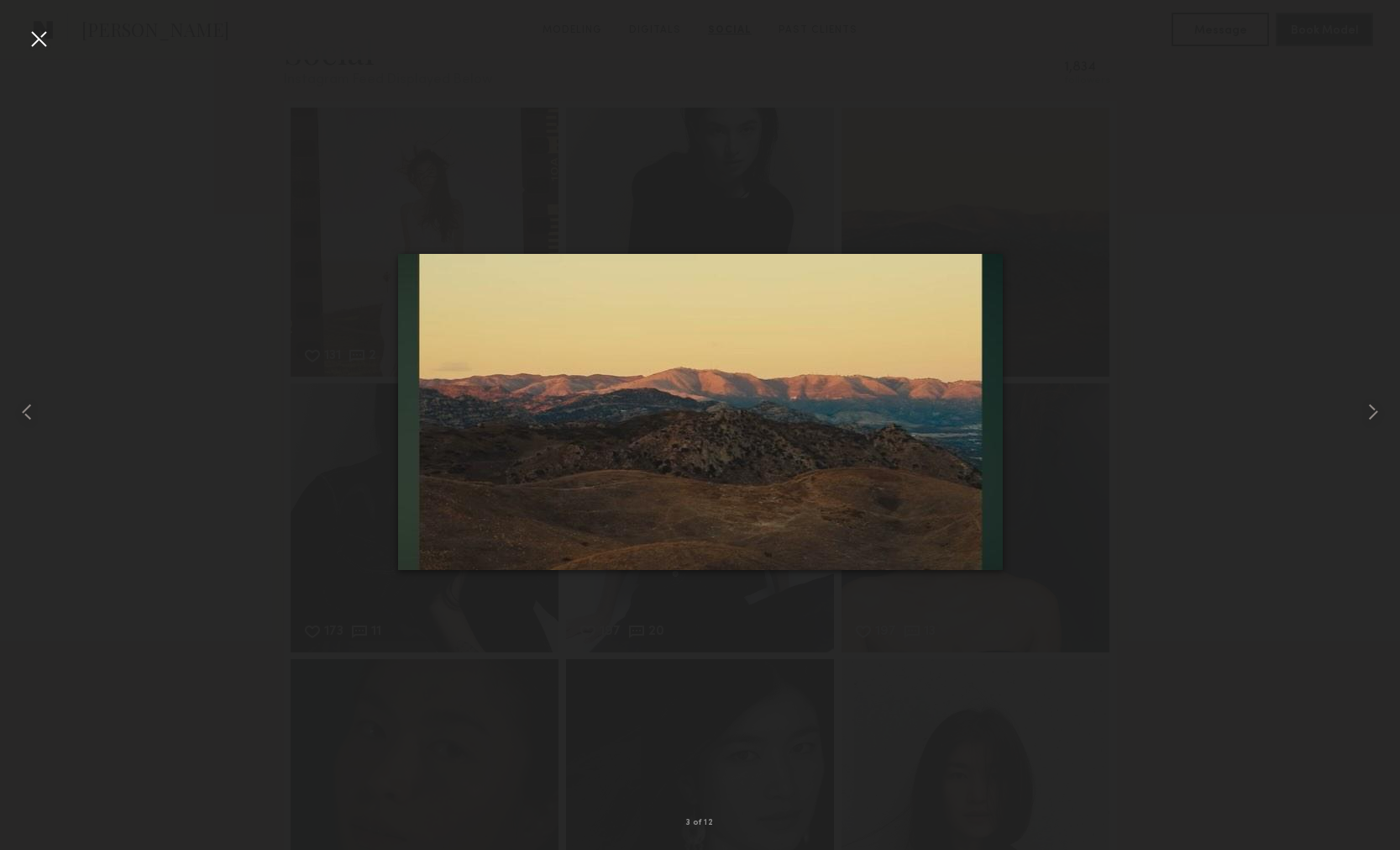
click at [32, 39] on div at bounding box center [39, 39] width 27 height 27
